Goal: Transaction & Acquisition: Purchase product/service

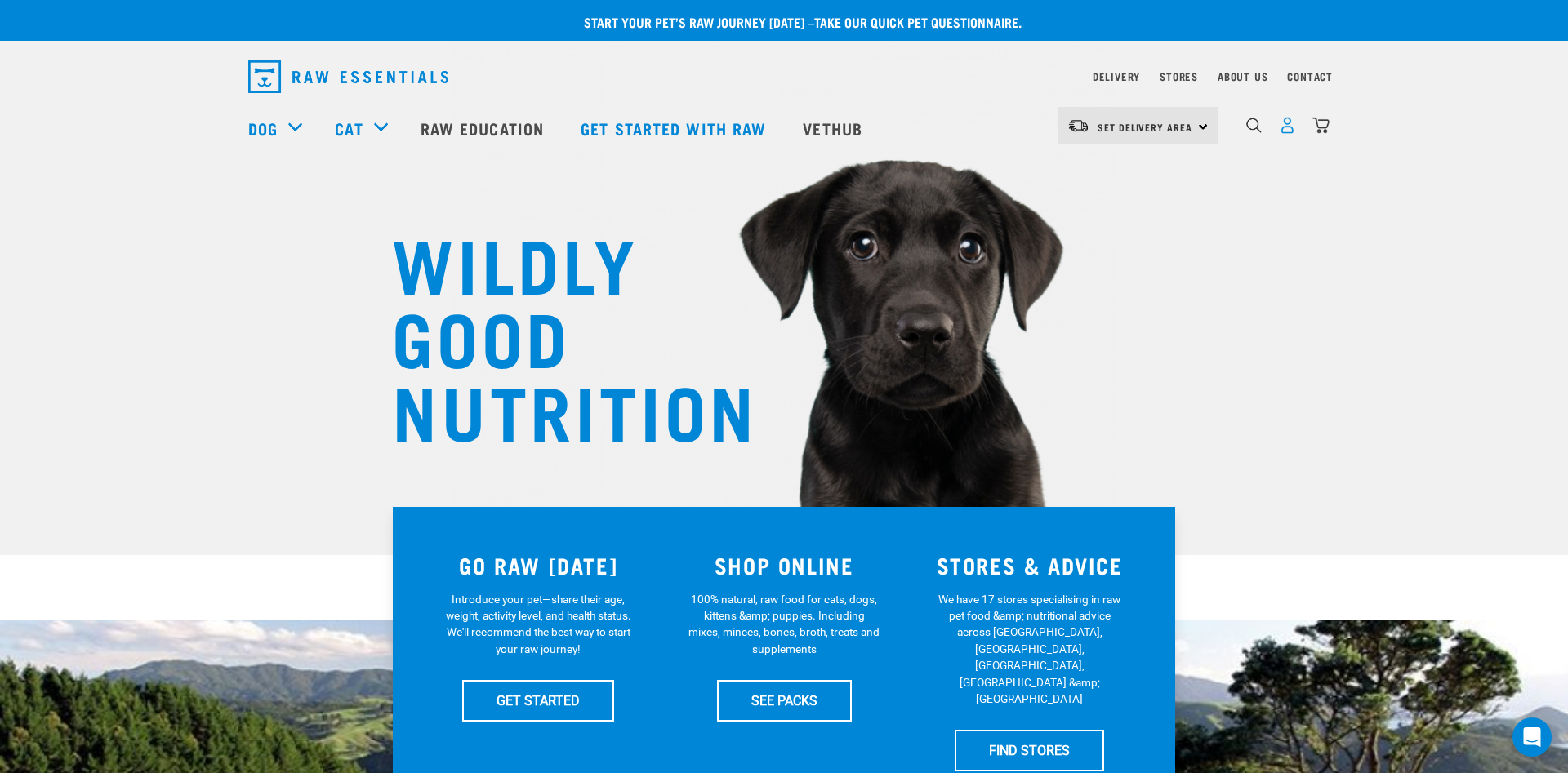
click at [1289, 130] on img "dropdown navigation" at bounding box center [1288, 126] width 17 height 17
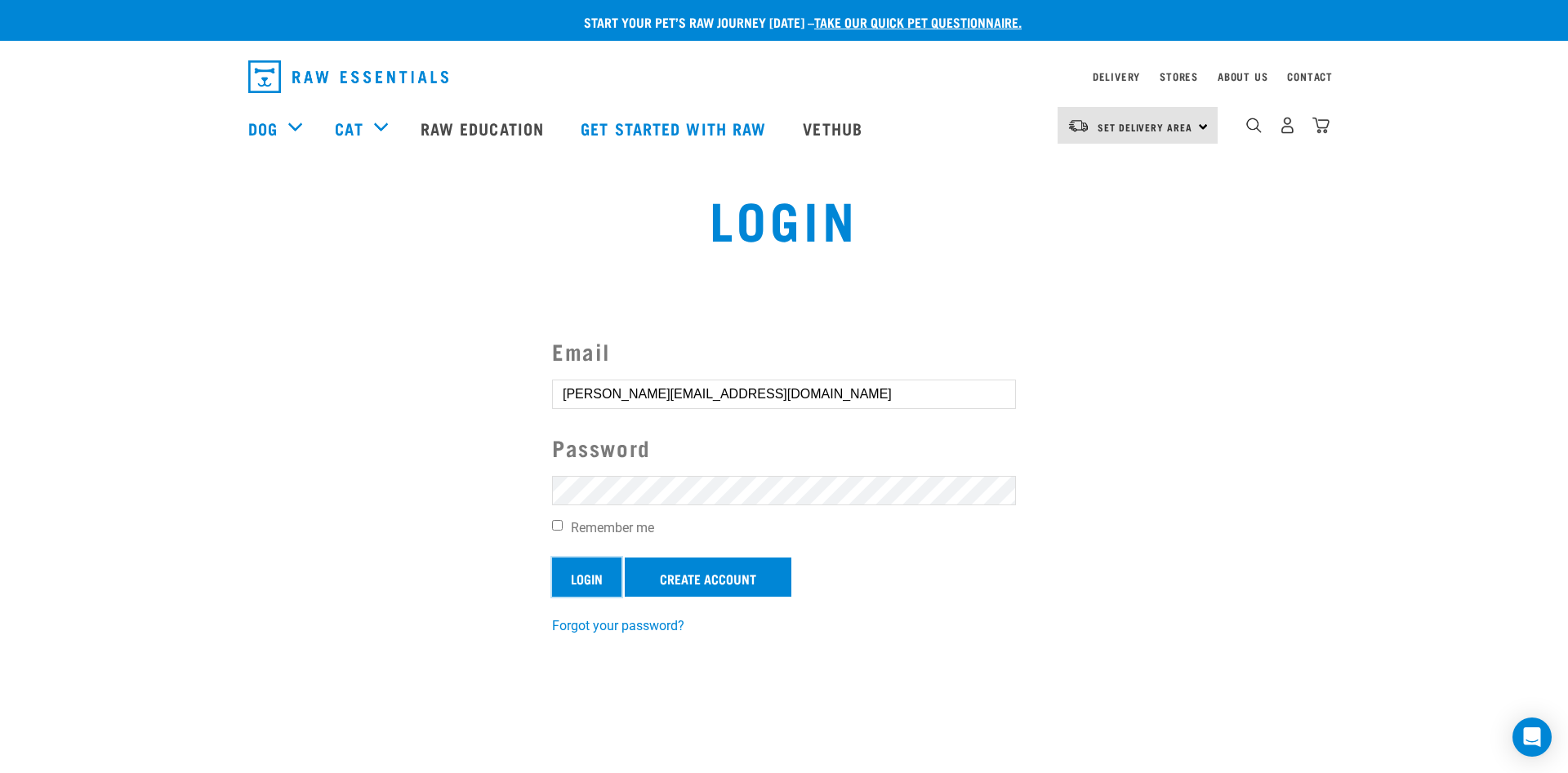
click at [583, 576] on input "Login" at bounding box center [587, 577] width 69 height 39
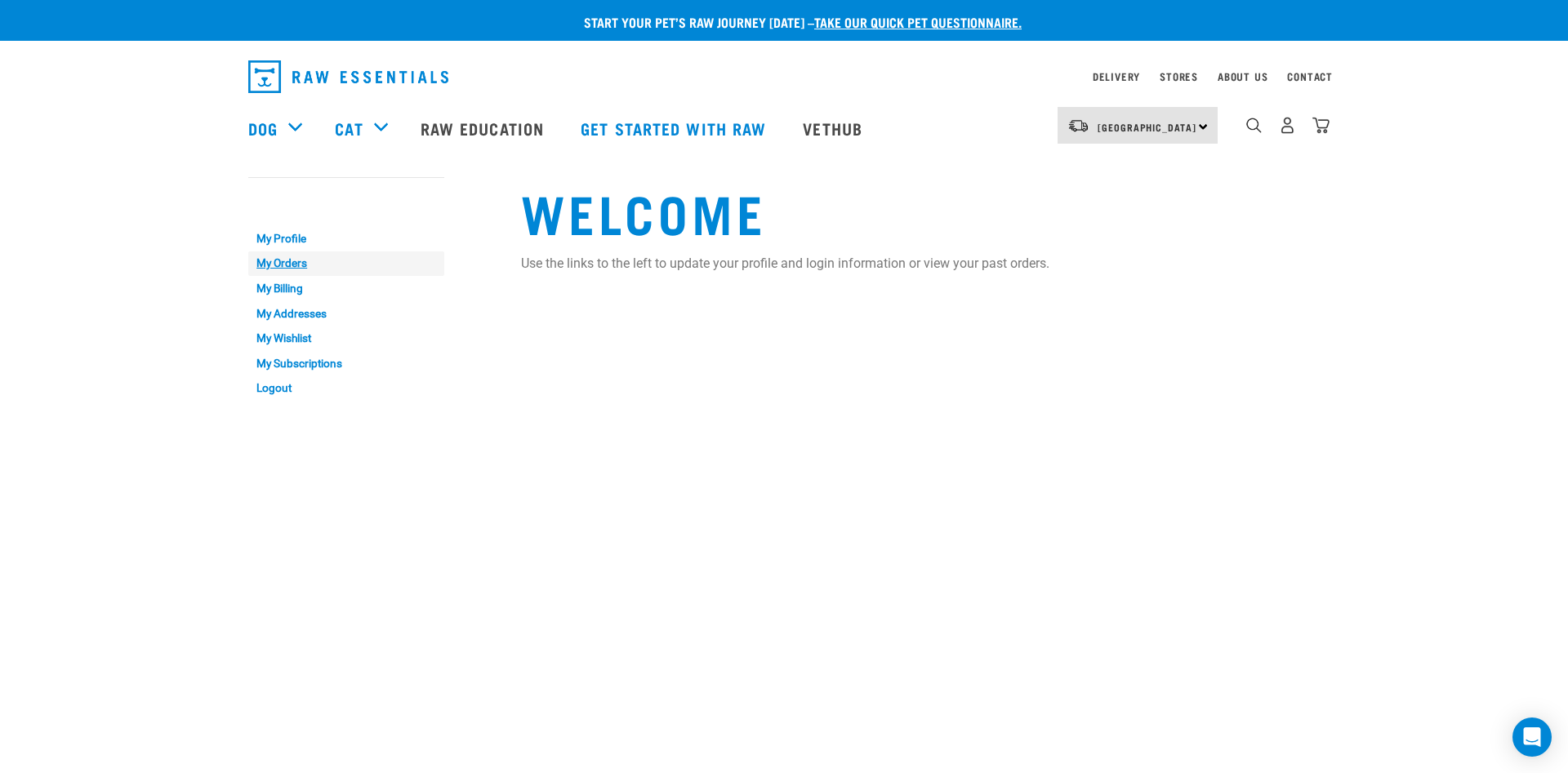
click at [304, 262] on link "My Orders" at bounding box center [346, 263] width 196 height 25
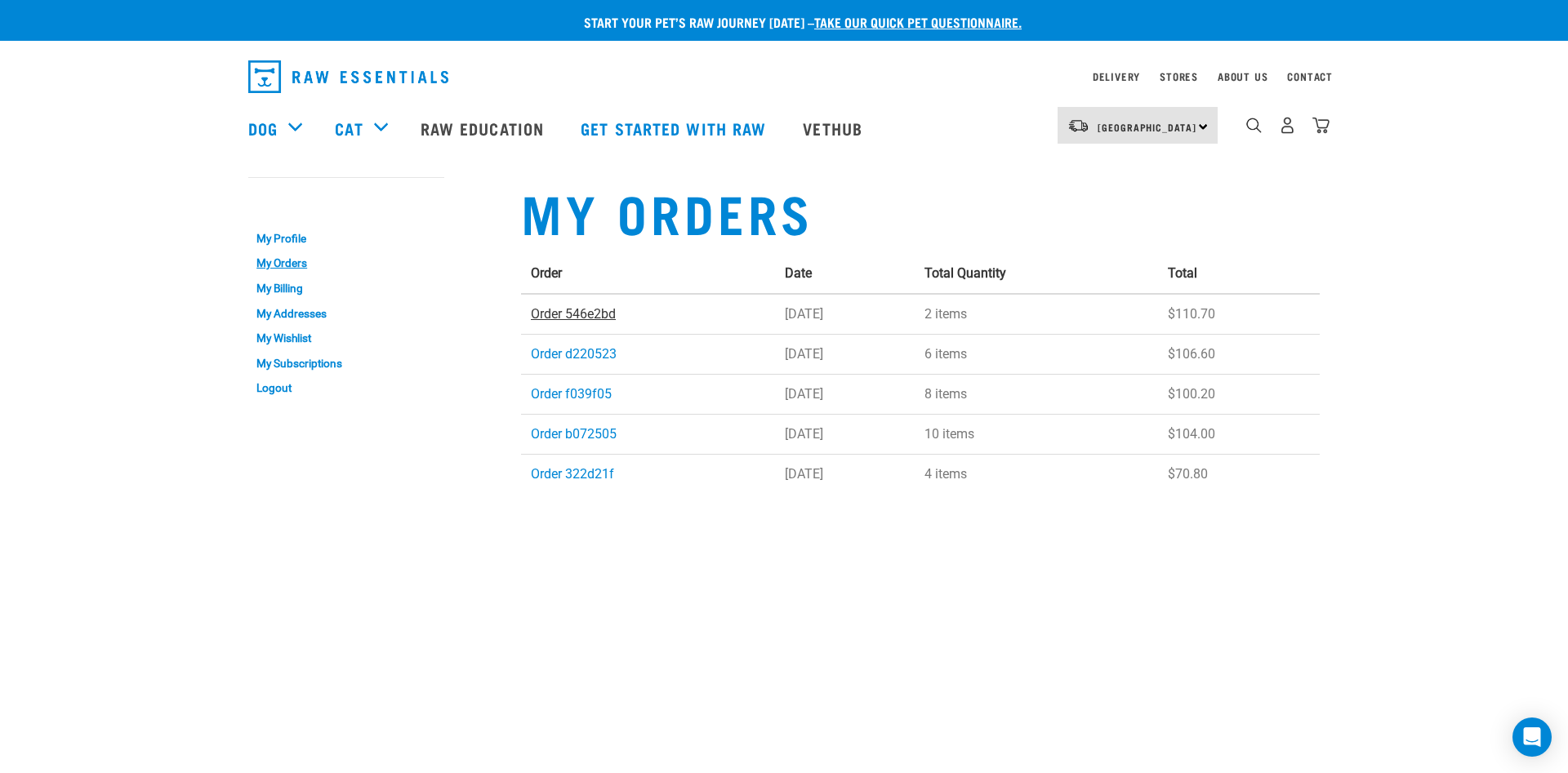
click at [582, 316] on link "Order 546e2bd" at bounding box center [574, 314] width 85 height 16
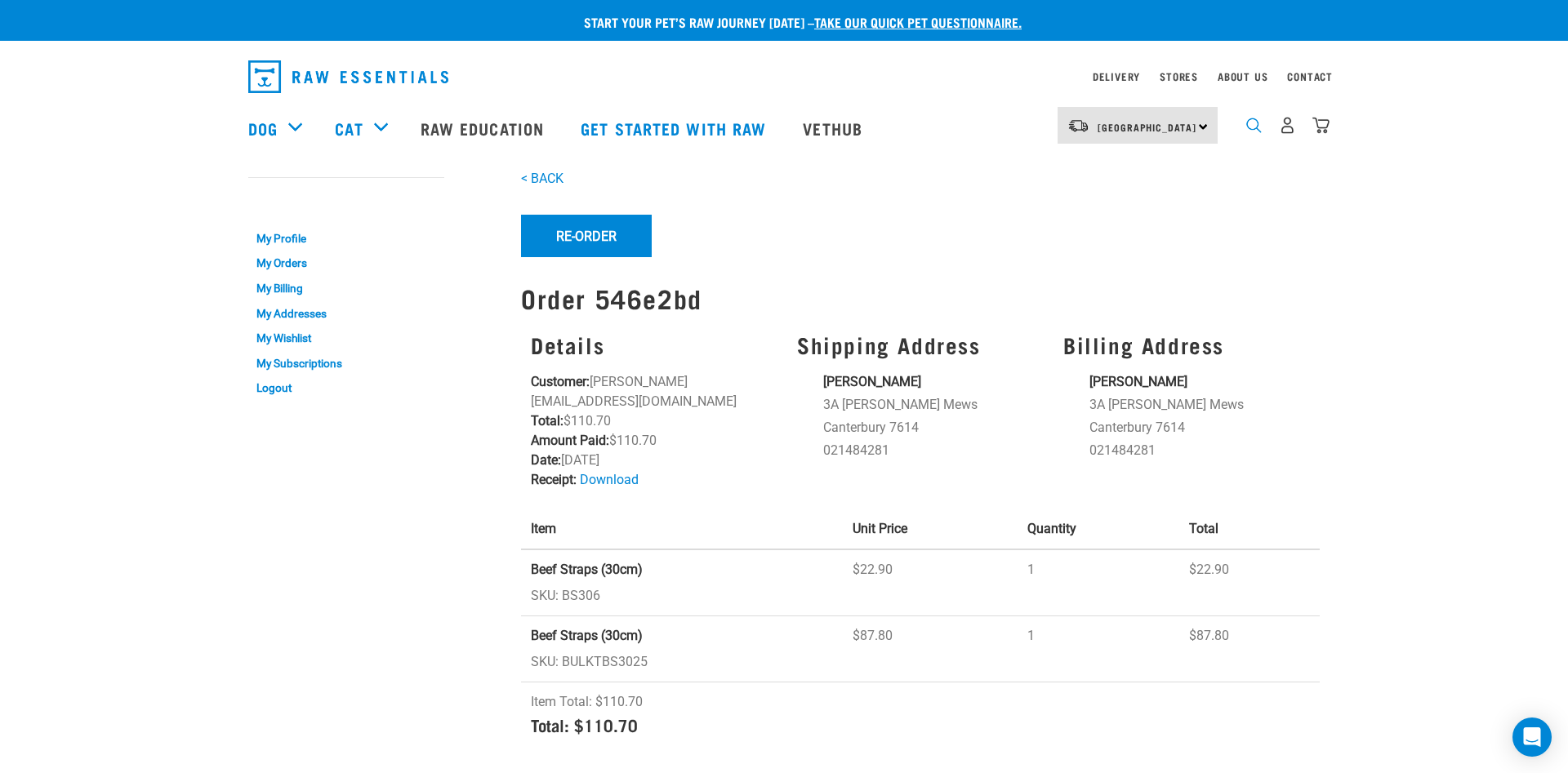
click at [1255, 133] on img "dropdown navigation" at bounding box center [1254, 126] width 16 height 16
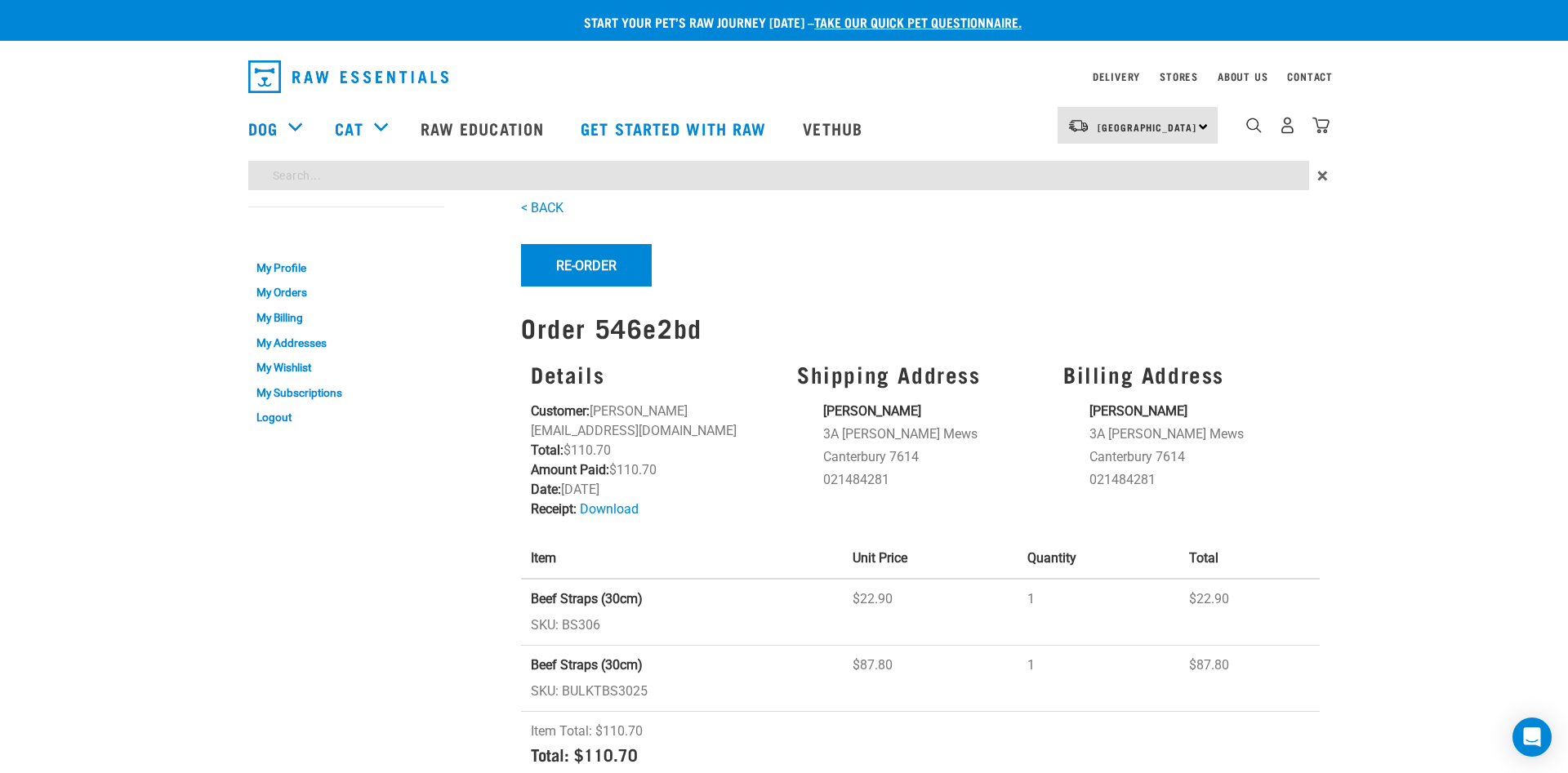
click at [316, 177] on input "search" at bounding box center [779, 175] width 1061 height 29
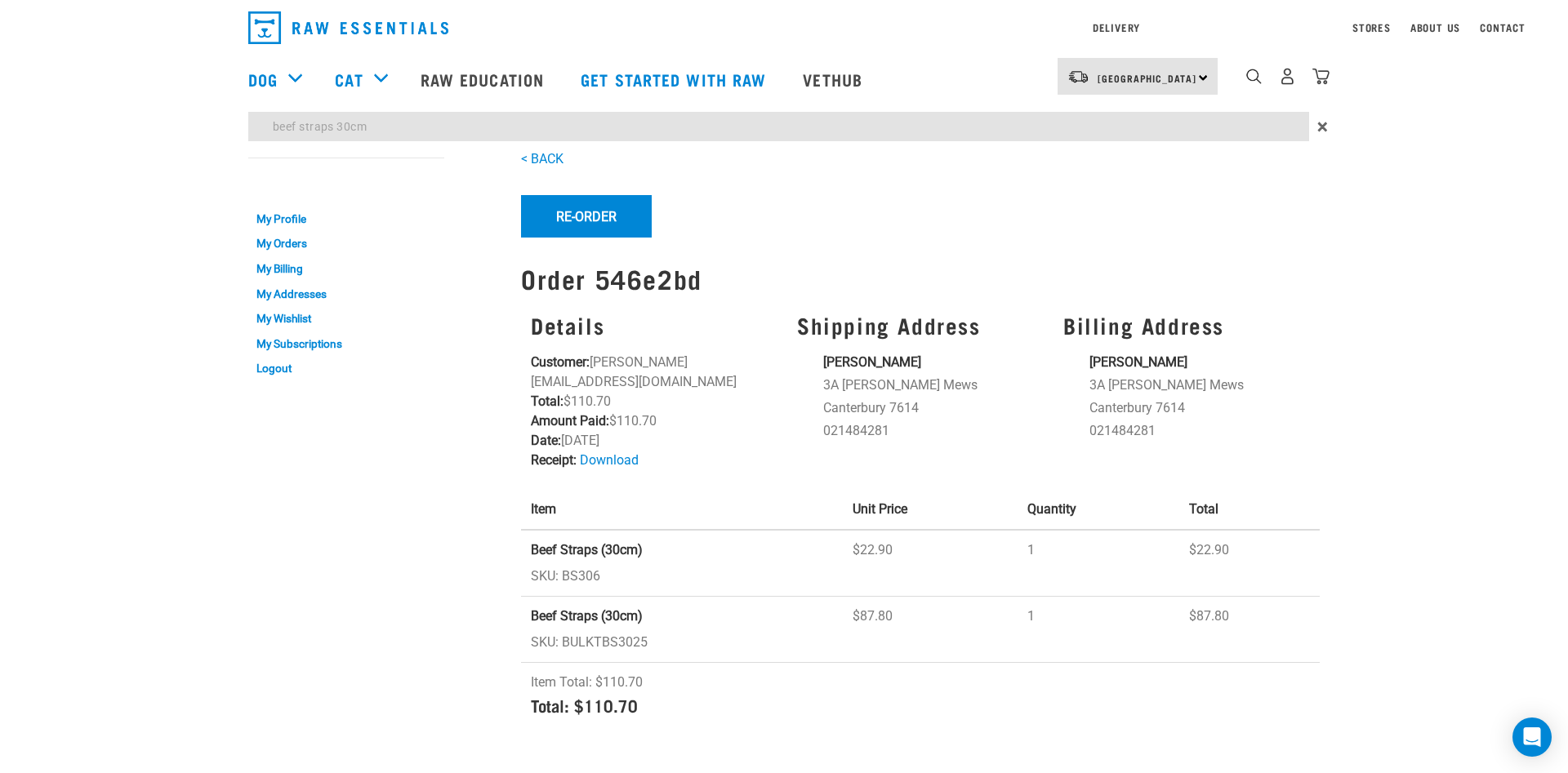
type input "beef straps 30cm"
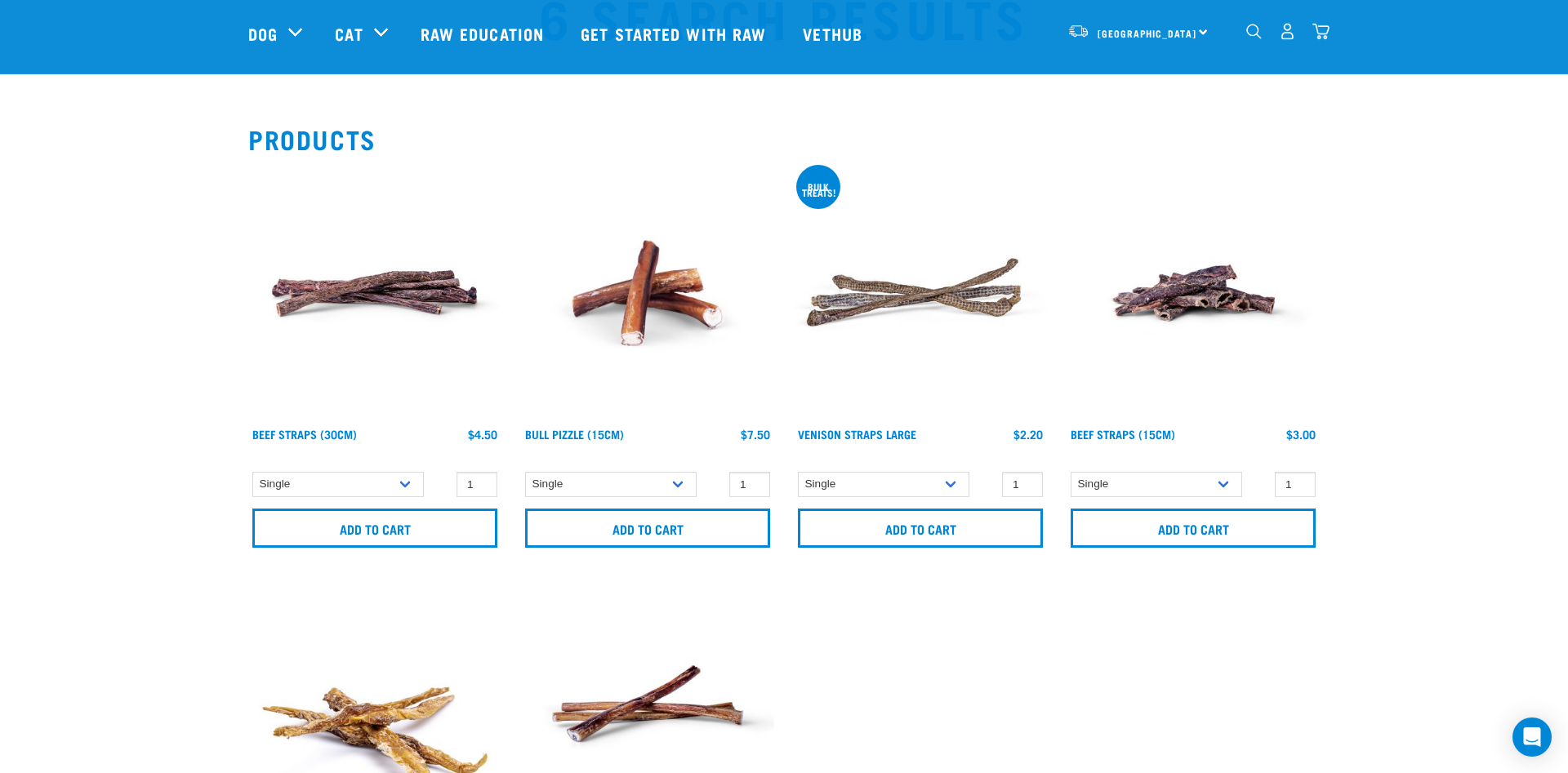
scroll to position [167, 0]
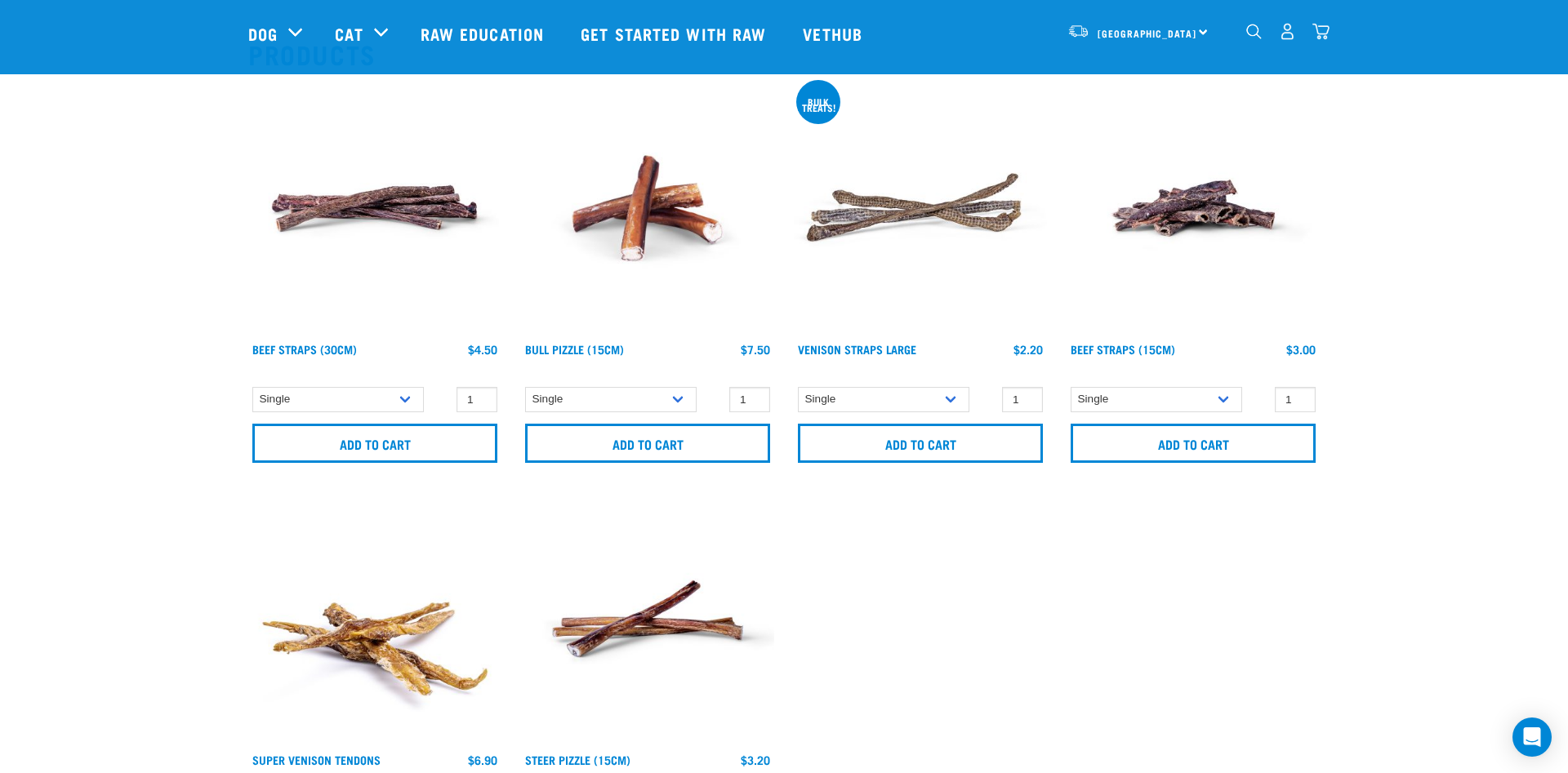
click at [385, 207] on img at bounding box center [375, 208] width 253 height 253
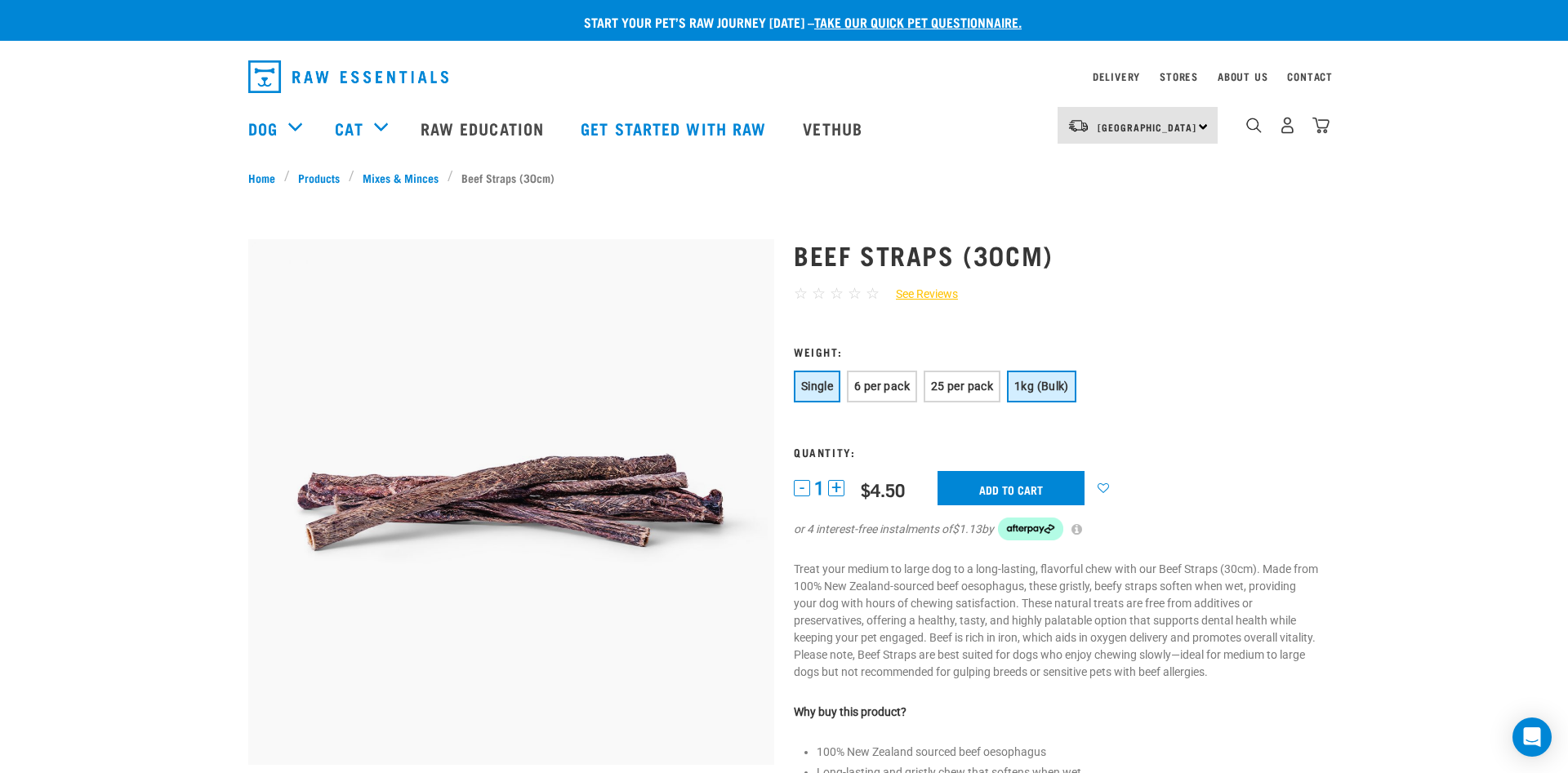
click at [1060, 386] on span "1kg (Bulk)" at bounding box center [1042, 386] width 54 height 13
click at [954, 378] on button "25 per pack" at bounding box center [963, 387] width 77 height 32
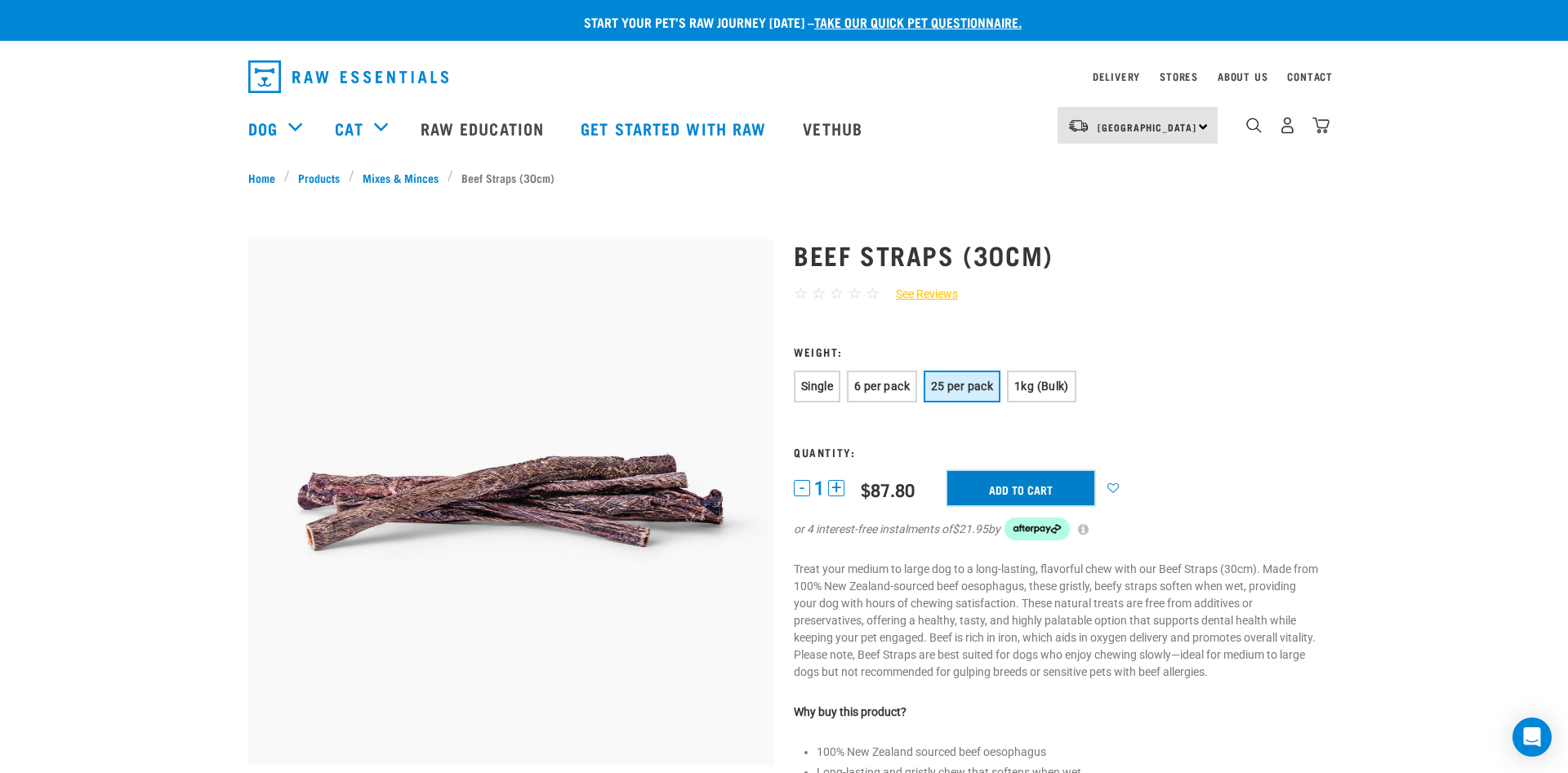
click at [1012, 483] on input "Add to cart" at bounding box center [1021, 488] width 147 height 35
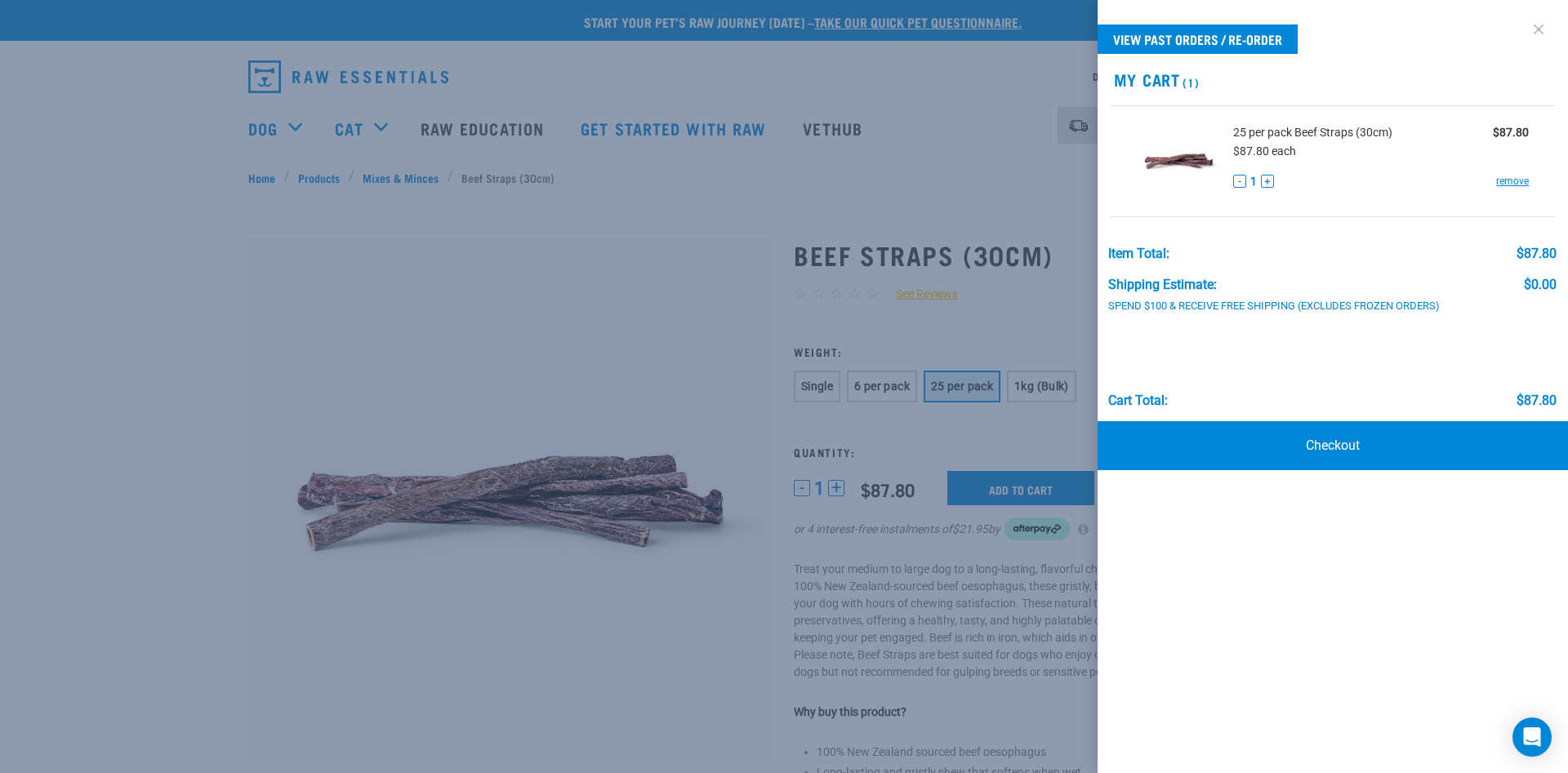
click at [1545, 26] on link at bounding box center [1539, 29] width 26 height 26
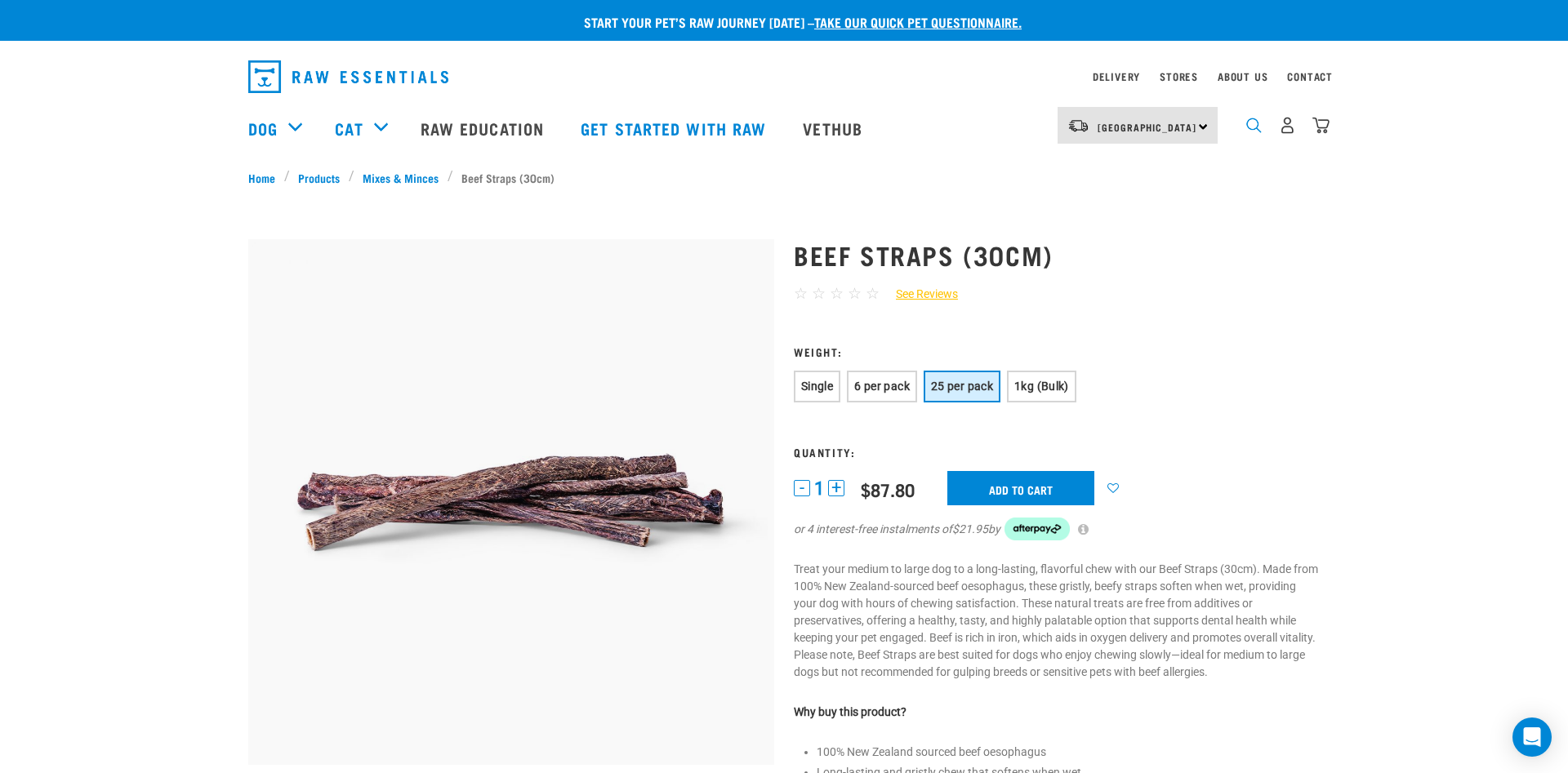
click at [1253, 130] on img "dropdown navigation" at bounding box center [1254, 126] width 16 height 16
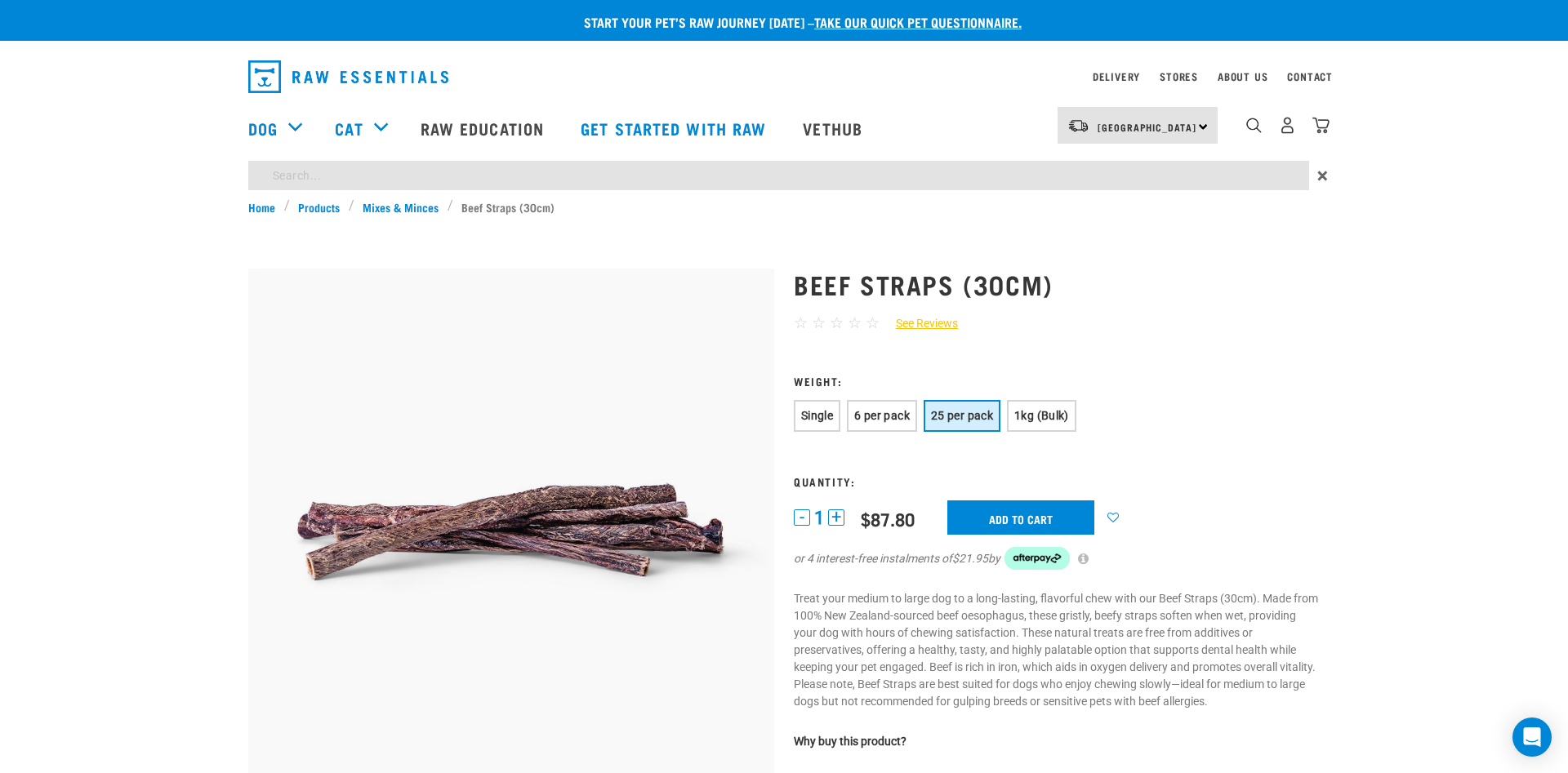
click at [444, 174] on input "search" at bounding box center [779, 175] width 1061 height 29
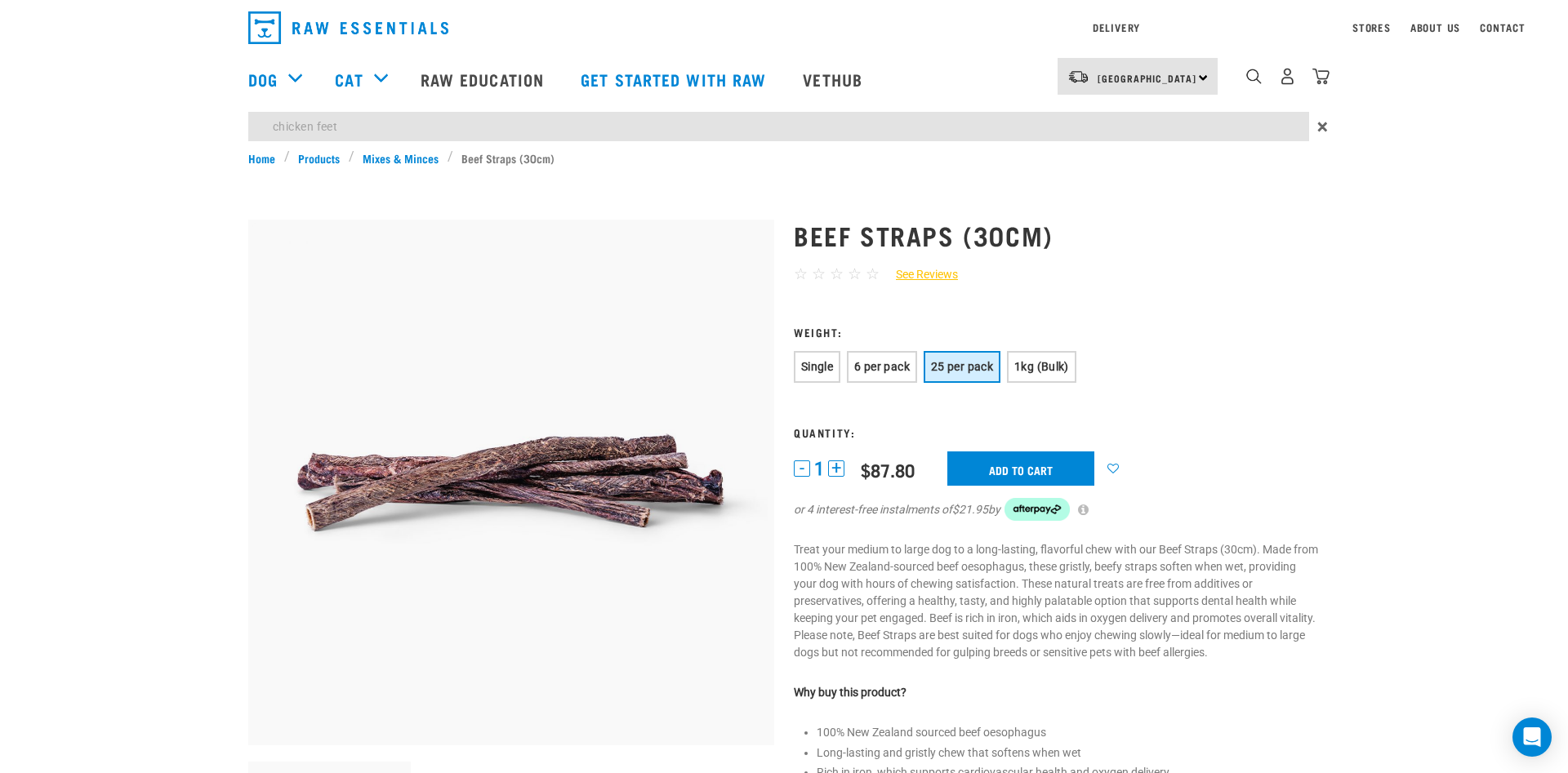
type input "chicken feet"
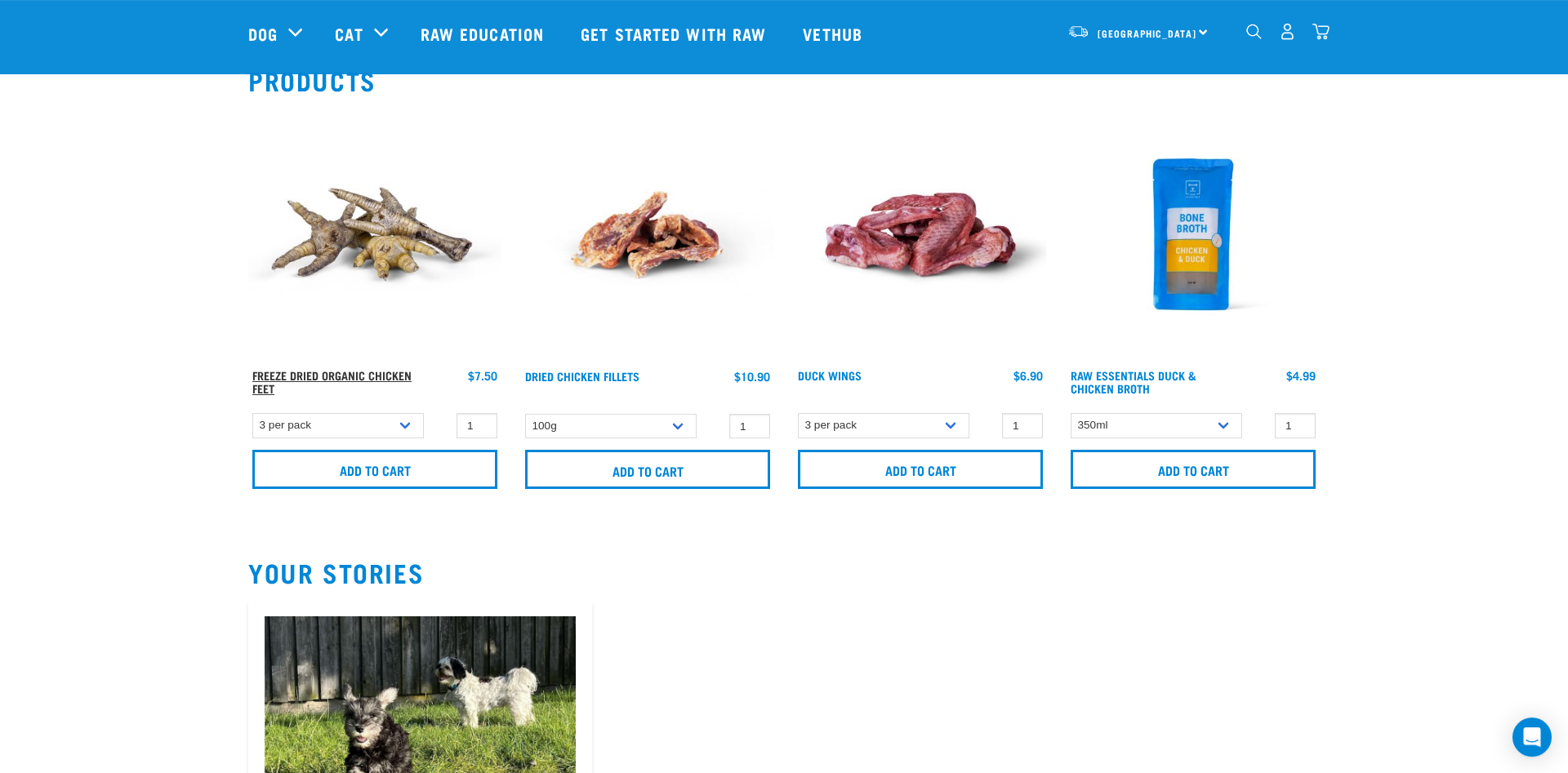
scroll to position [167, 0]
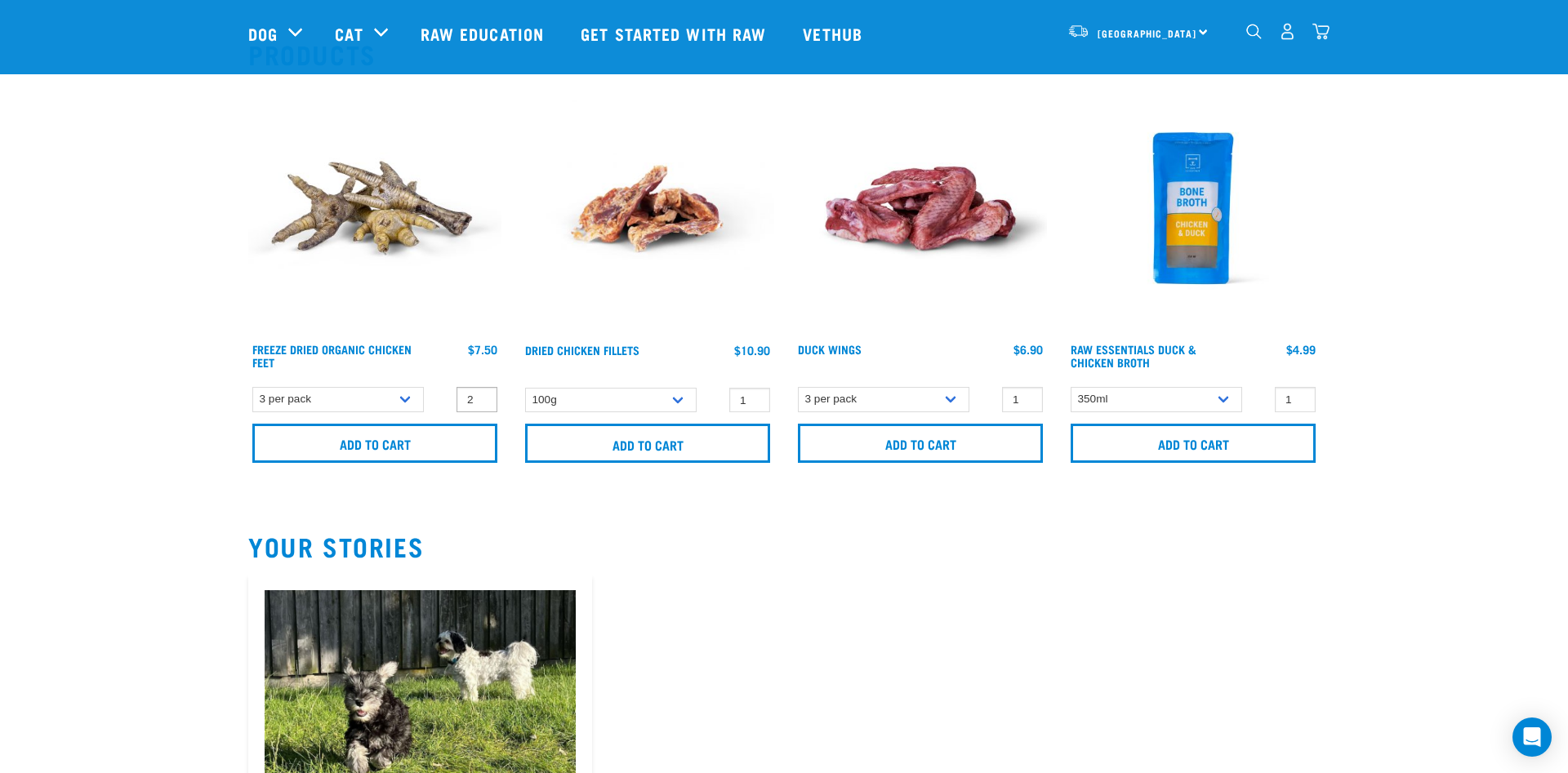
type input "2"
click at [480, 394] on input "2" at bounding box center [477, 399] width 41 height 25
click at [436, 438] on input "Add to cart" at bounding box center [374, 443] width 245 height 39
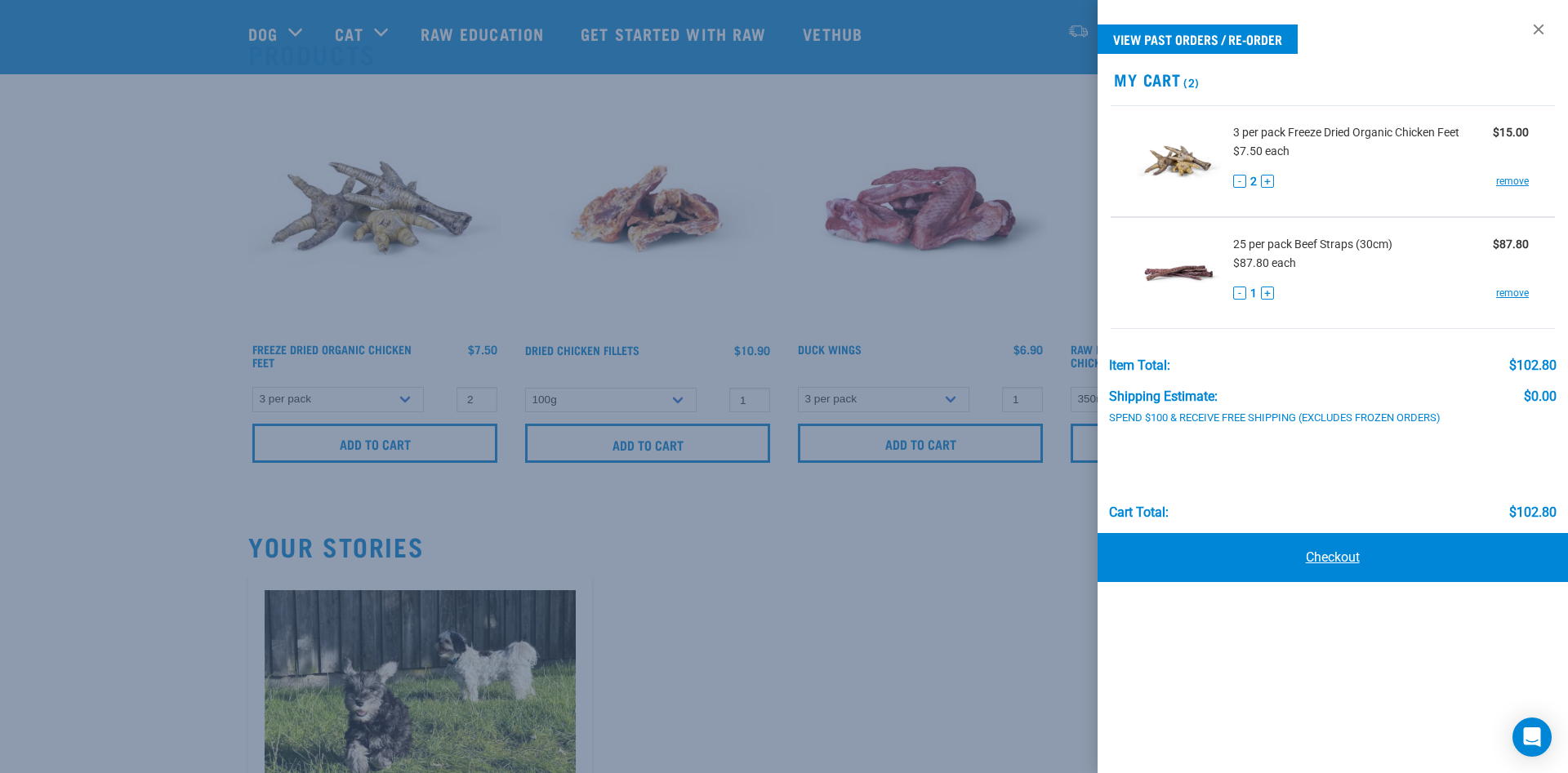
click at [1371, 560] on link "Checkout" at bounding box center [1333, 557] width 470 height 49
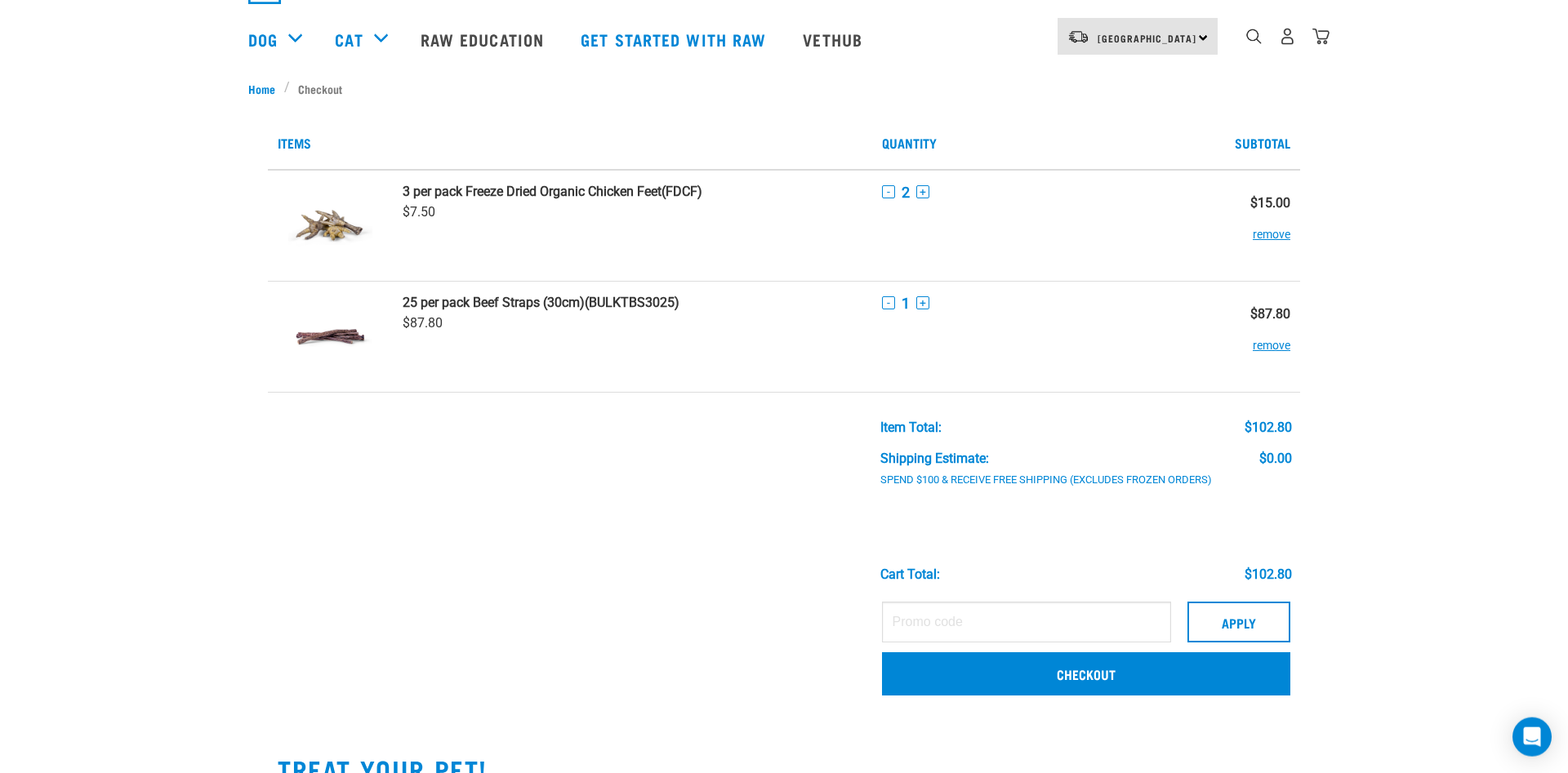
scroll to position [167, 0]
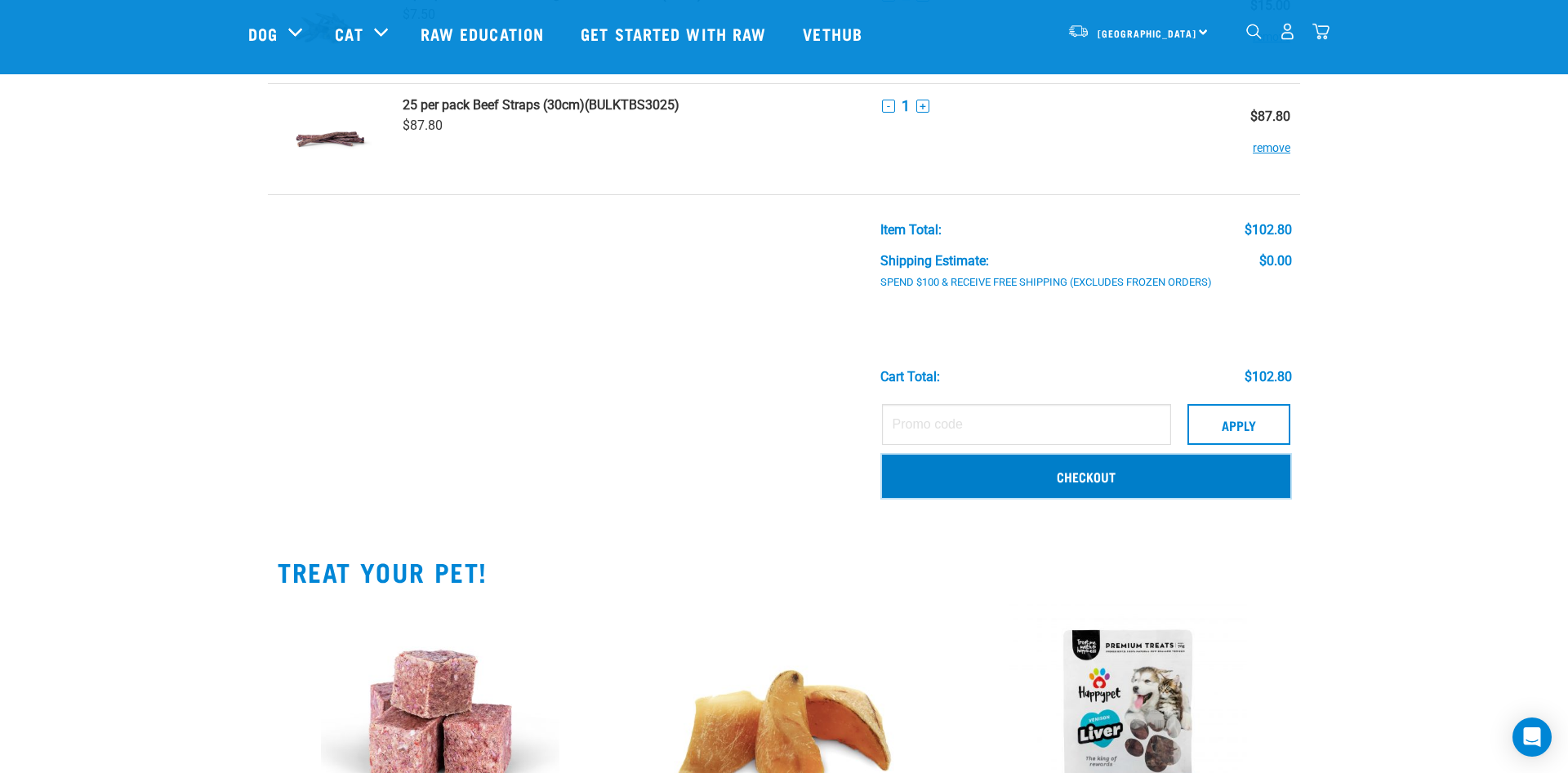
click at [1017, 482] on link "Checkout" at bounding box center [1086, 475] width 409 height 42
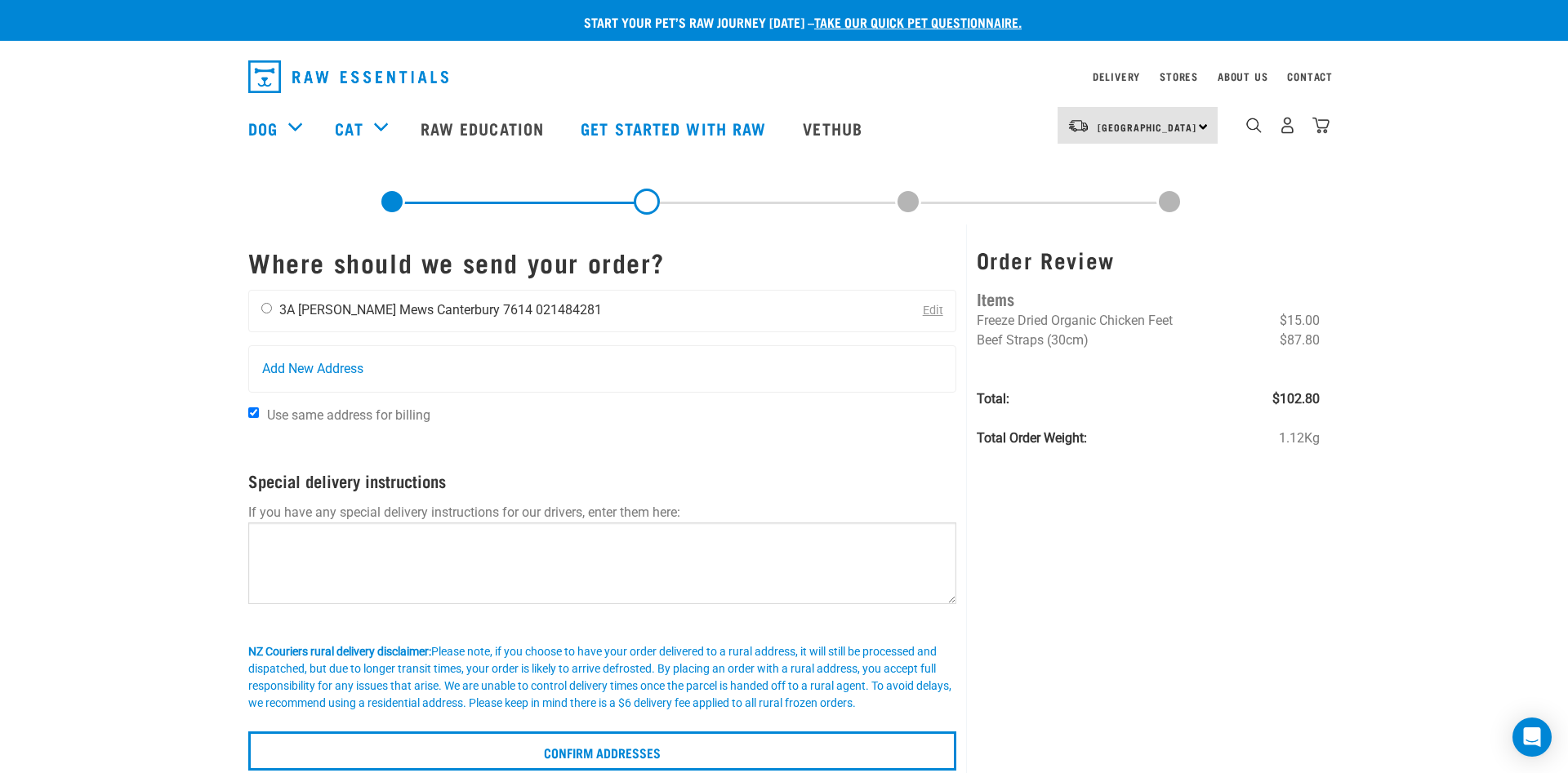
click at [262, 312] on input "radio" at bounding box center [266, 307] width 10 height 10
radio input "true"
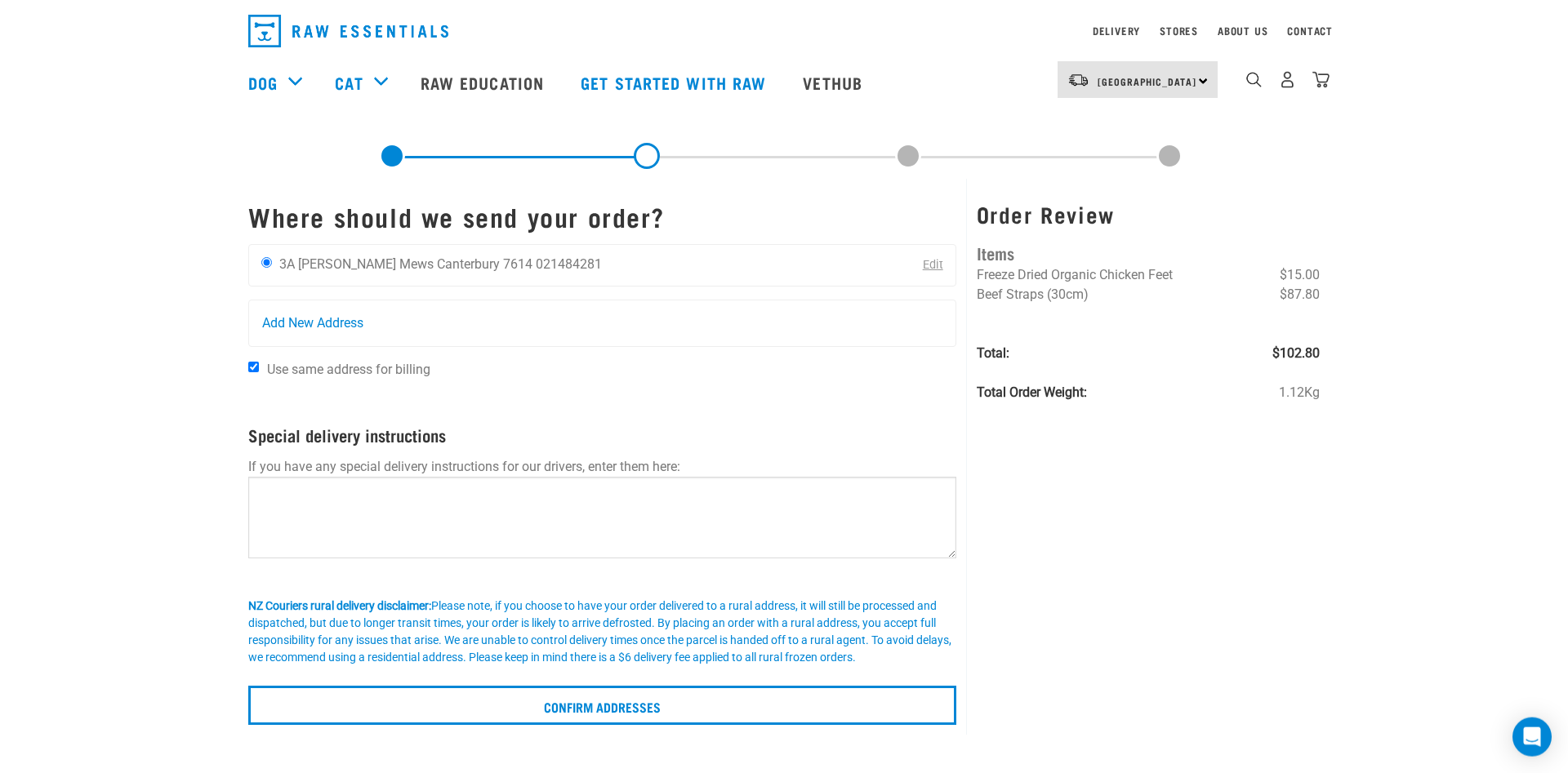
scroll to position [83, 0]
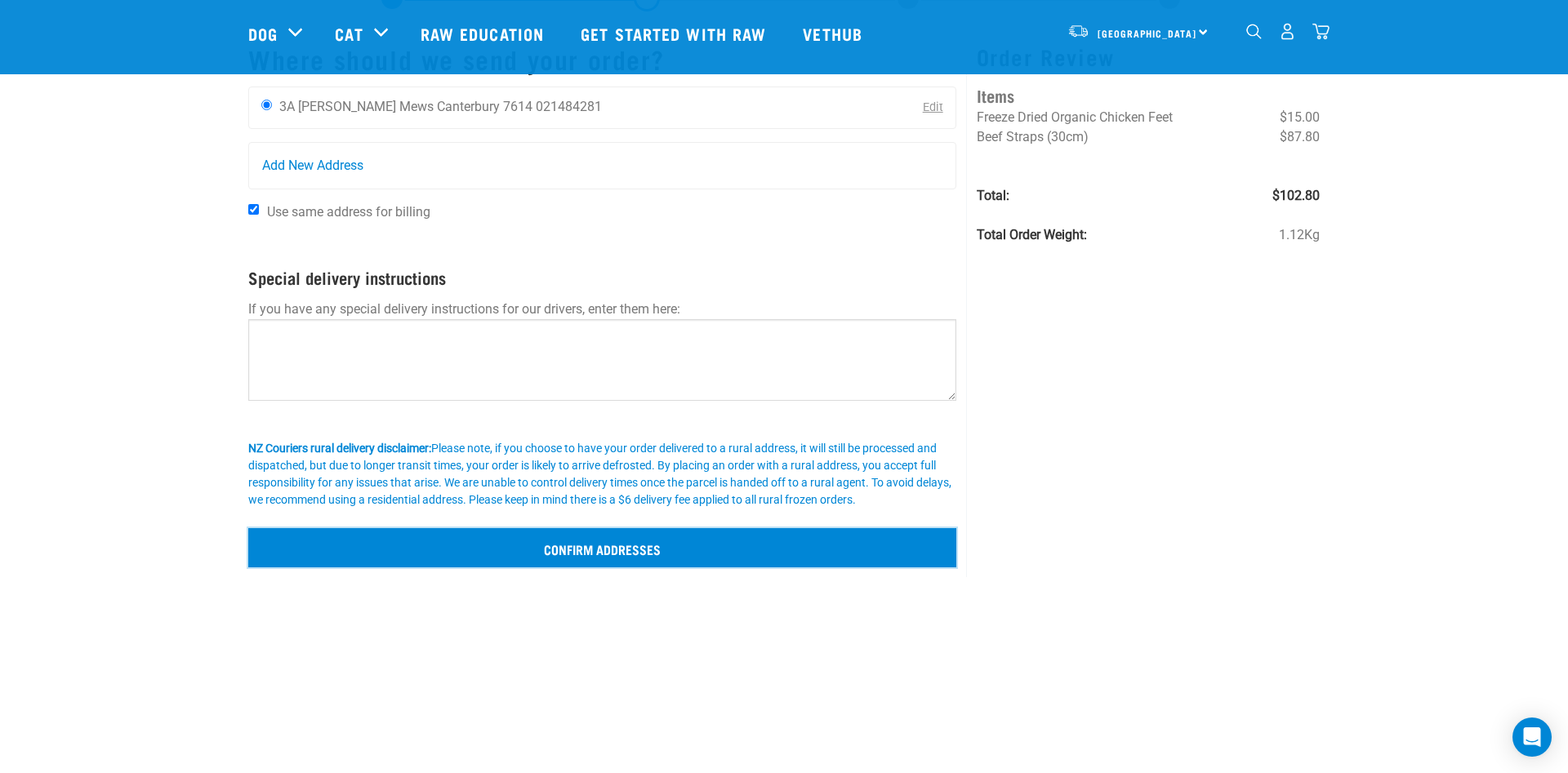
click at [594, 548] on input "Confirm addresses" at bounding box center [603, 548] width 709 height 39
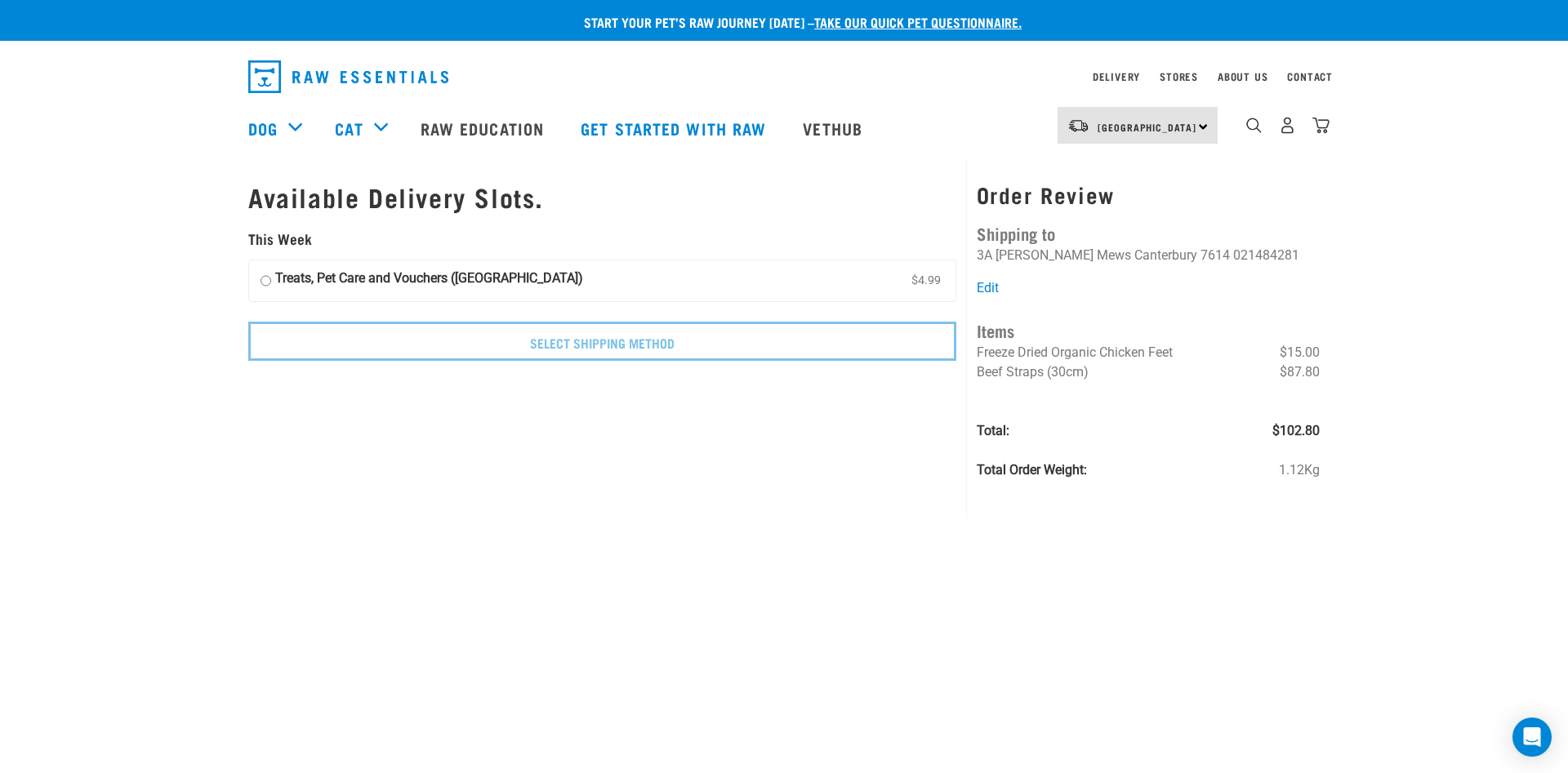
click at [271, 276] on input "Treats, Pet Care and Vouchers ([GEOGRAPHIC_DATA]) $4.99" at bounding box center [265, 281] width 10 height 24
radio input "true"
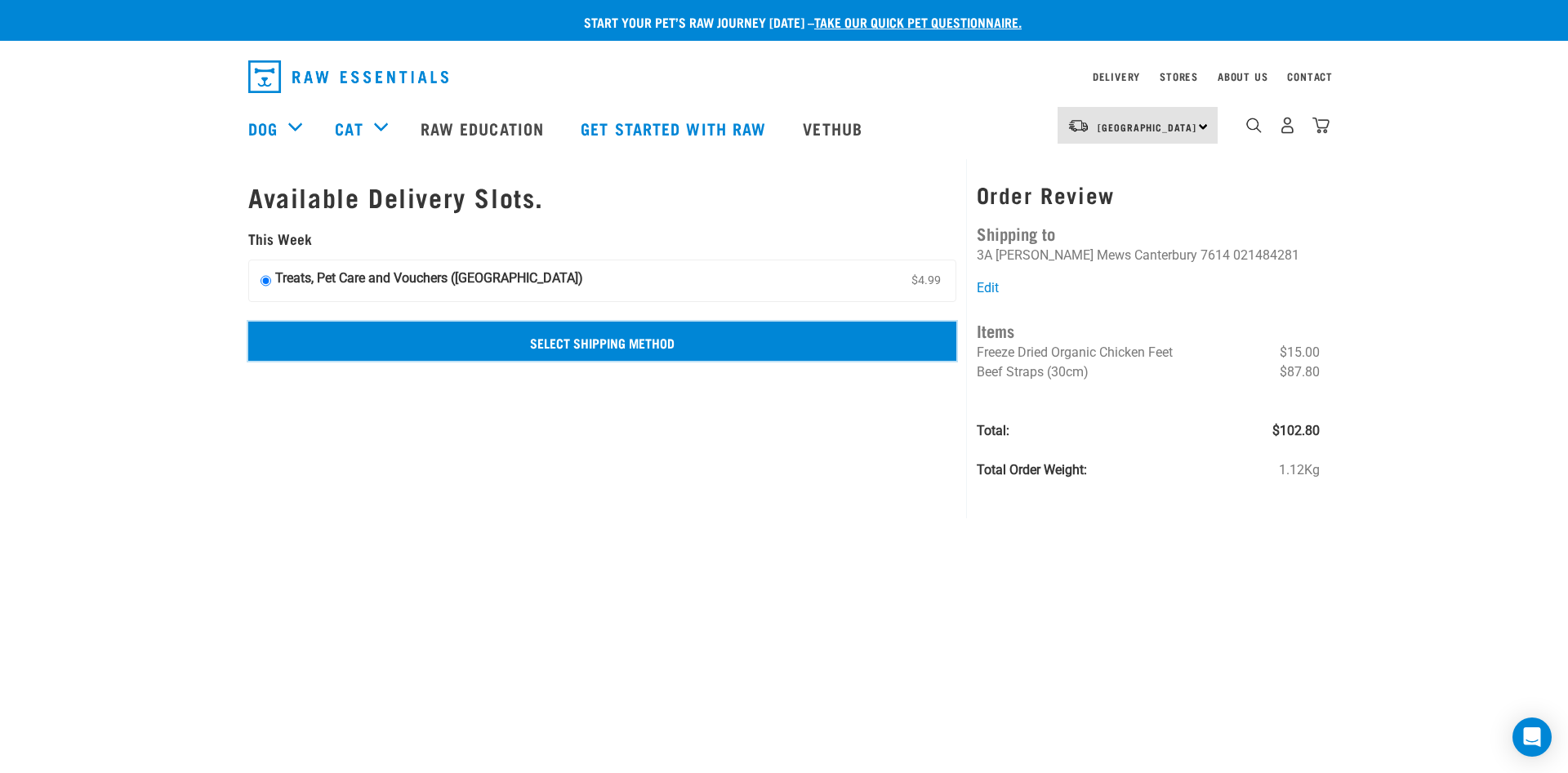
click at [555, 347] on input "Select Shipping Method" at bounding box center [603, 341] width 709 height 39
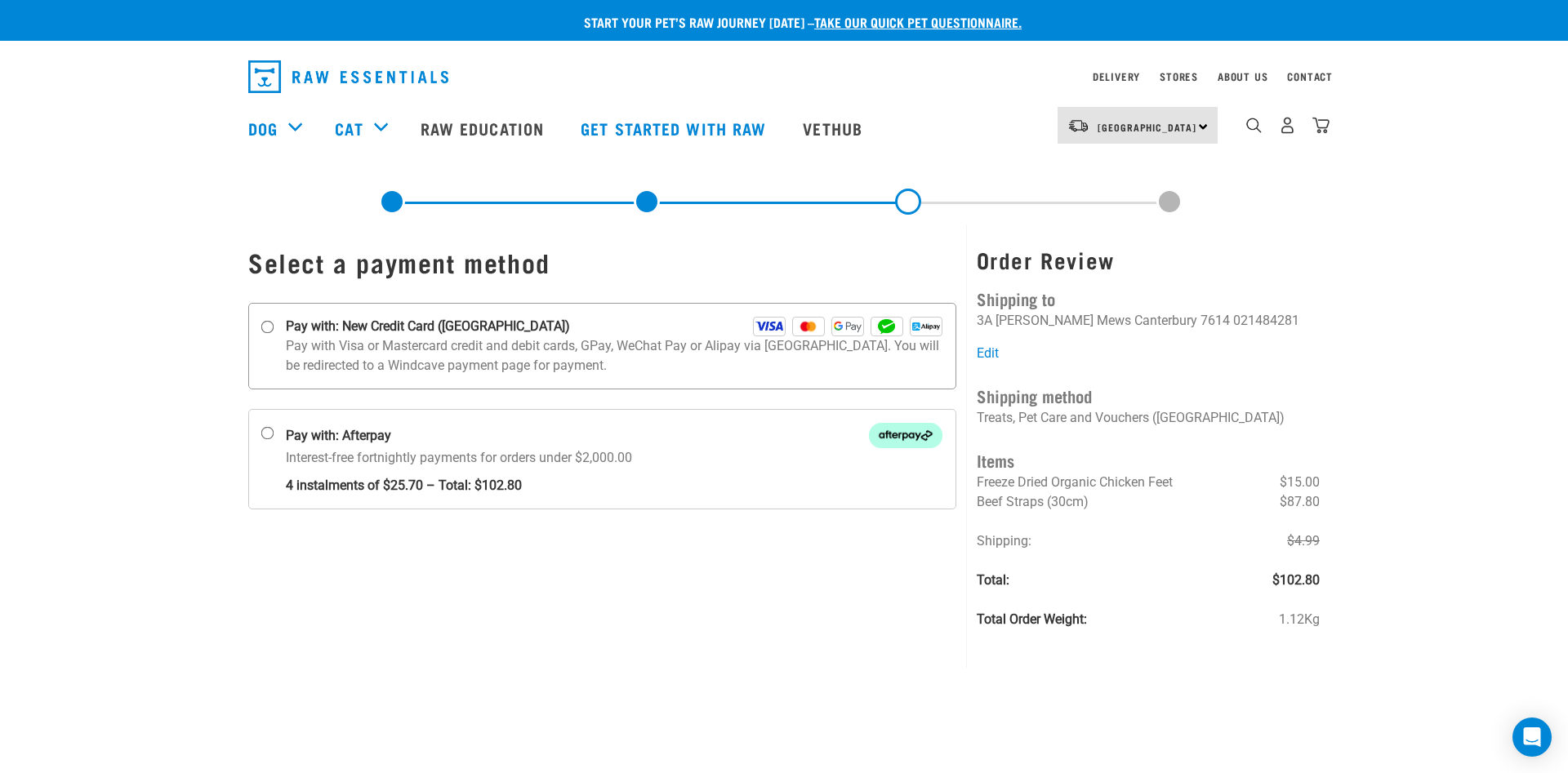
click at [292, 346] on p "Pay with Visa or Mastercard credit and debit cards, GPay, WeChat Pay or Alipay …" at bounding box center [614, 356] width 657 height 39
click at [275, 334] on input "Pay with: New Credit Card ([GEOGRAPHIC_DATA])" at bounding box center [268, 328] width 13 height 13
radio input "true"
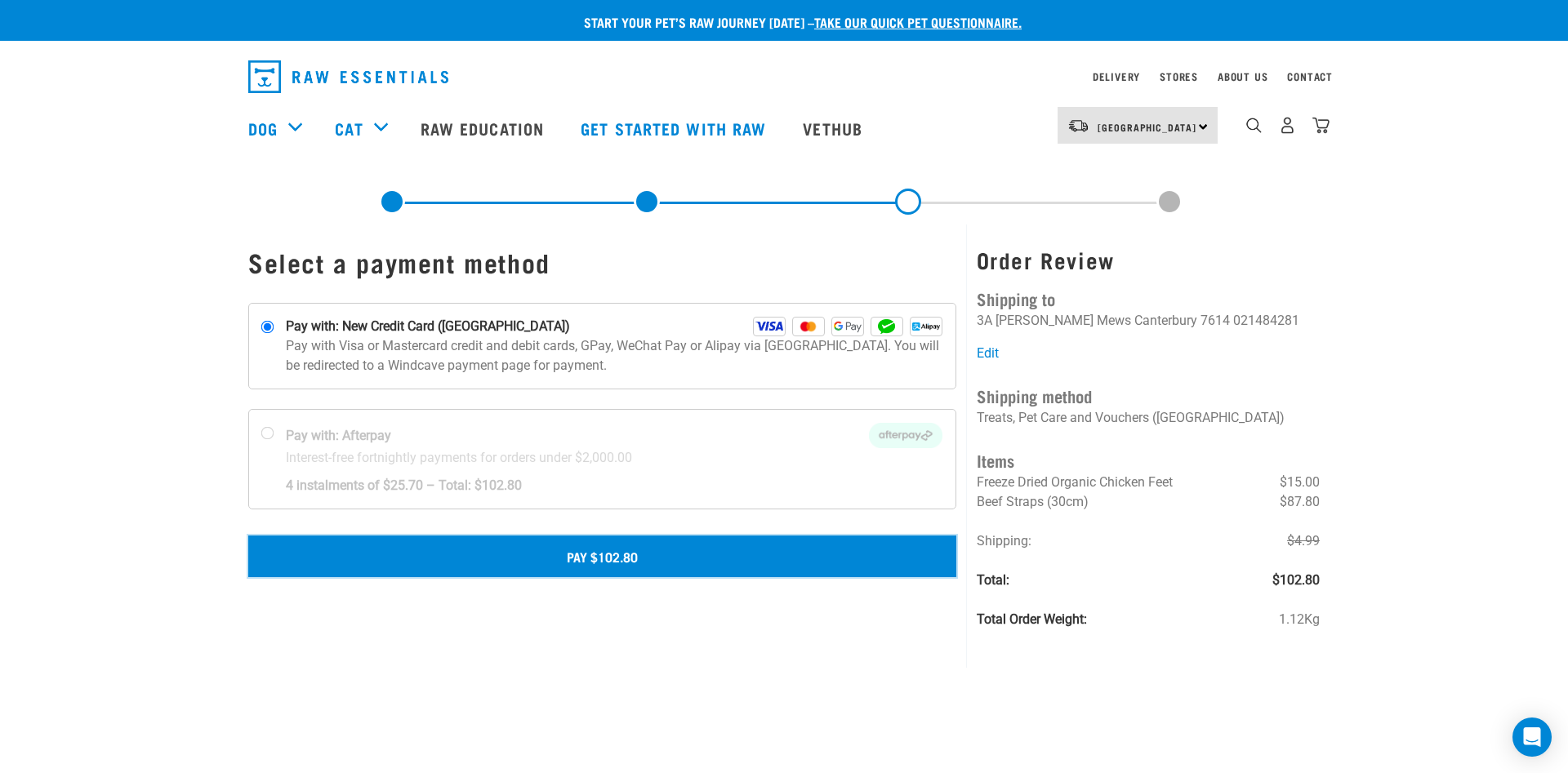
click at [556, 556] on button "Pay $102.80" at bounding box center [603, 557] width 709 height 41
